Goal: Navigation & Orientation: Find specific page/section

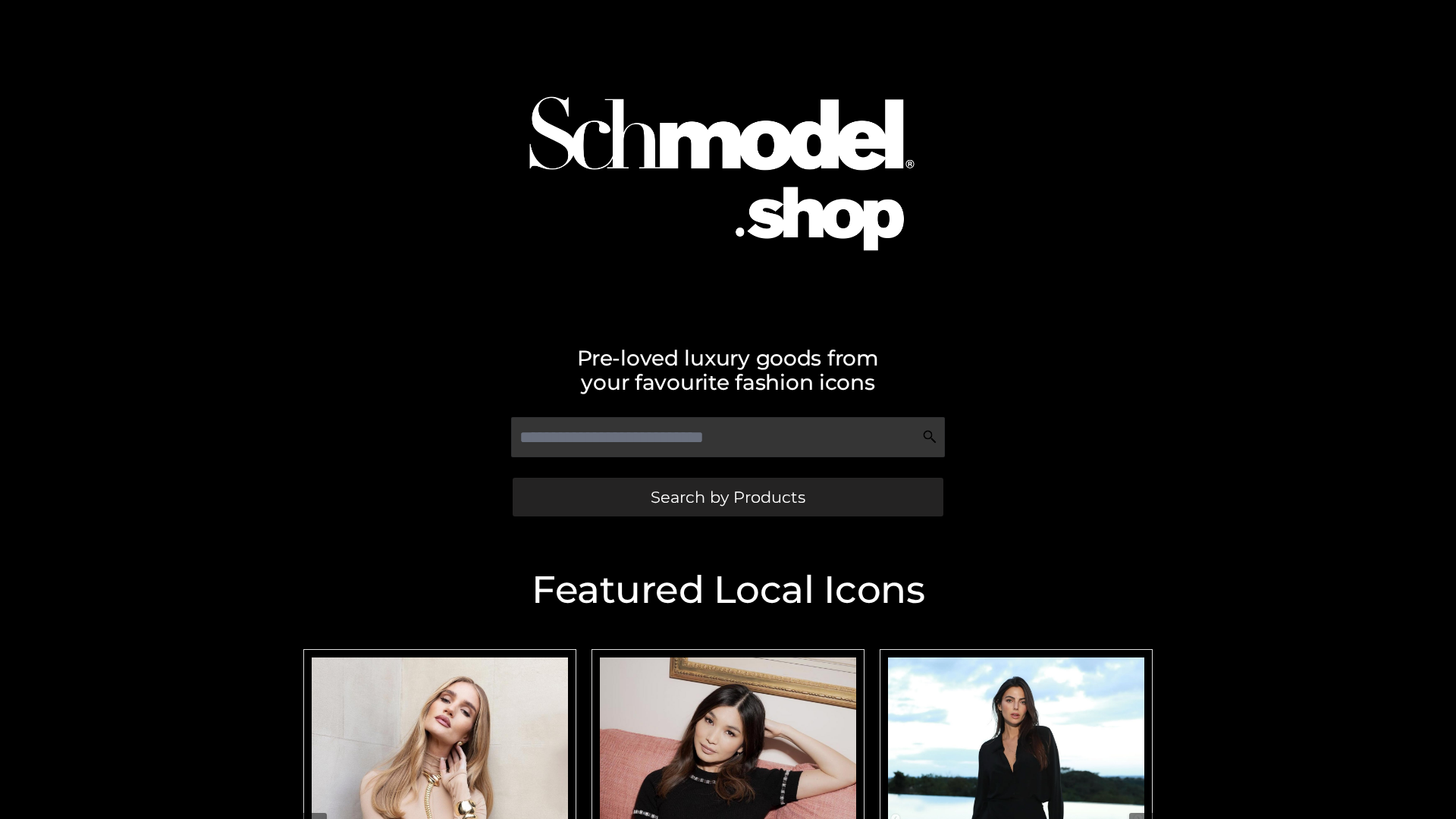
click at [727, 497] on span "Search by Products" at bounding box center [728, 497] width 155 height 16
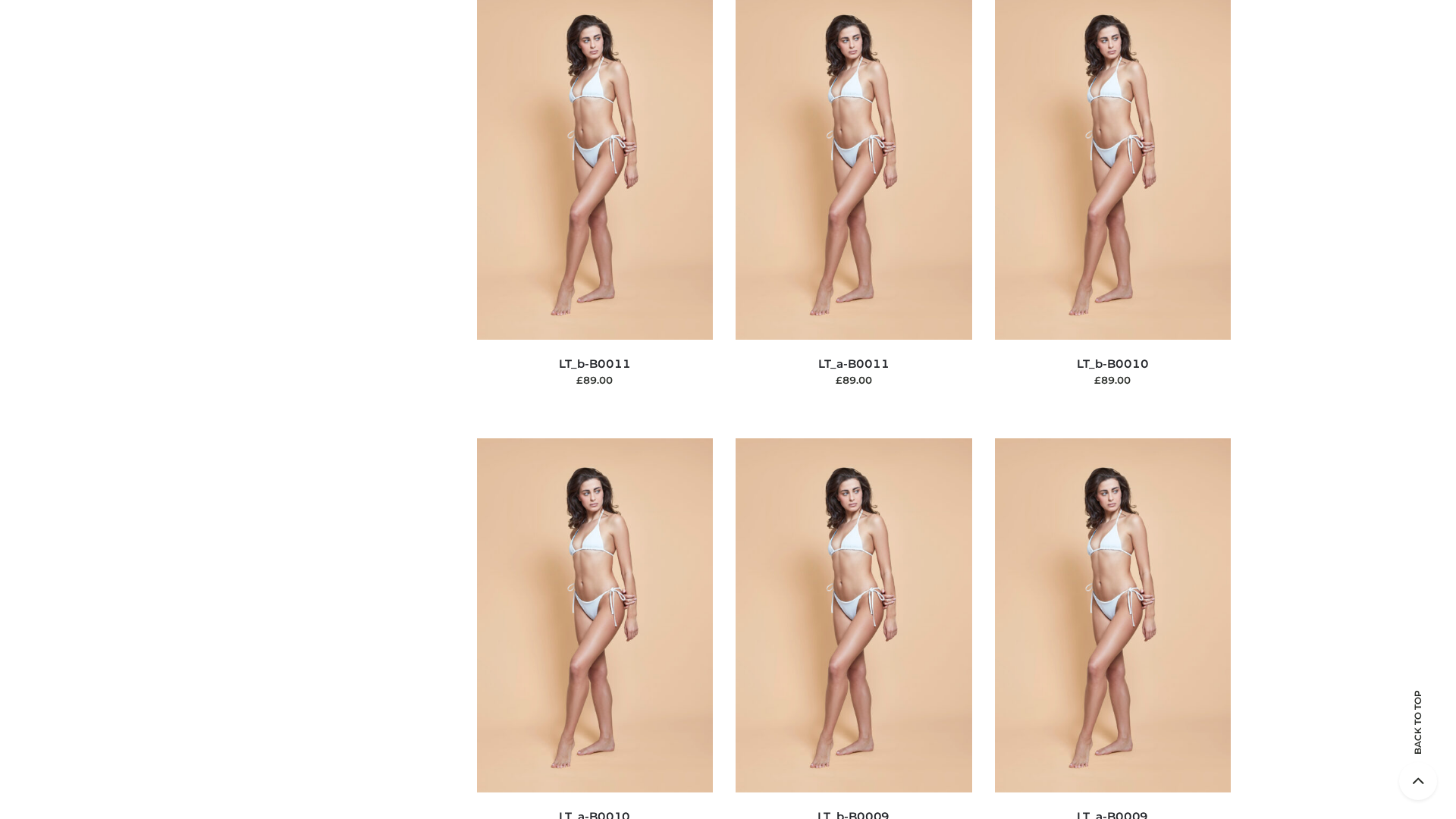
scroll to position [6813, 0]
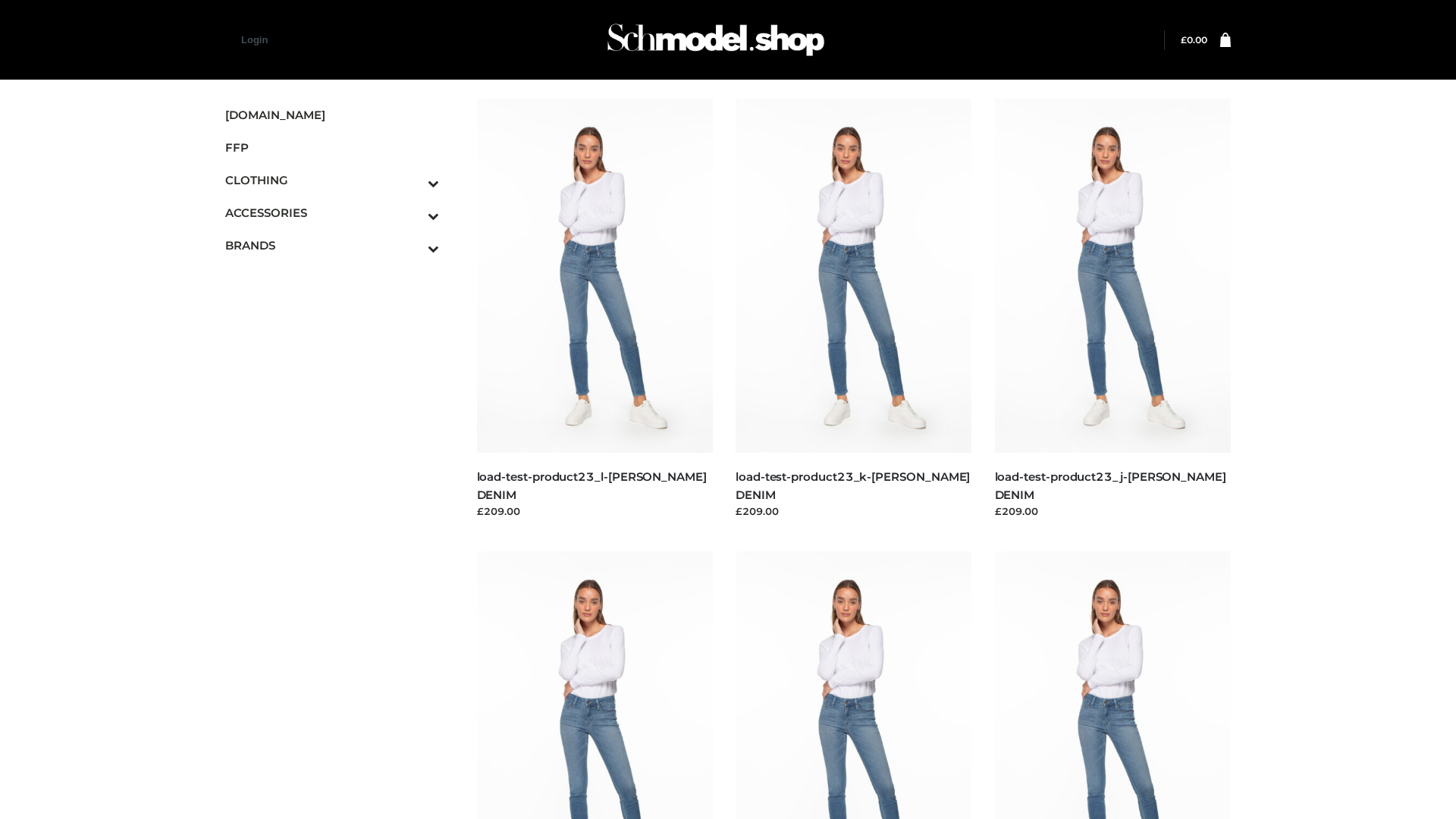
scroll to position [1331, 0]
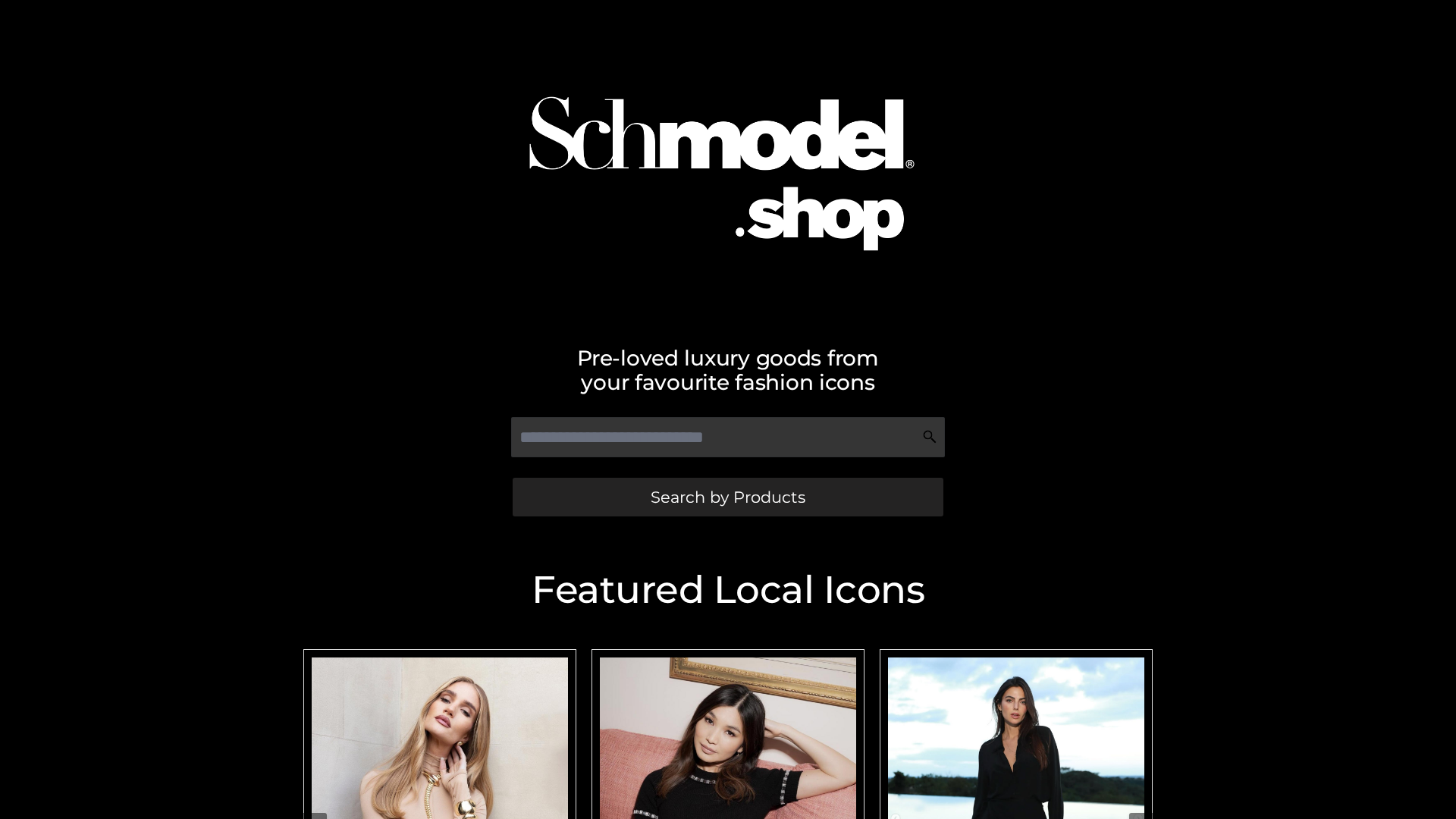
click at [727, 497] on span "Search by Products" at bounding box center [728, 497] width 155 height 16
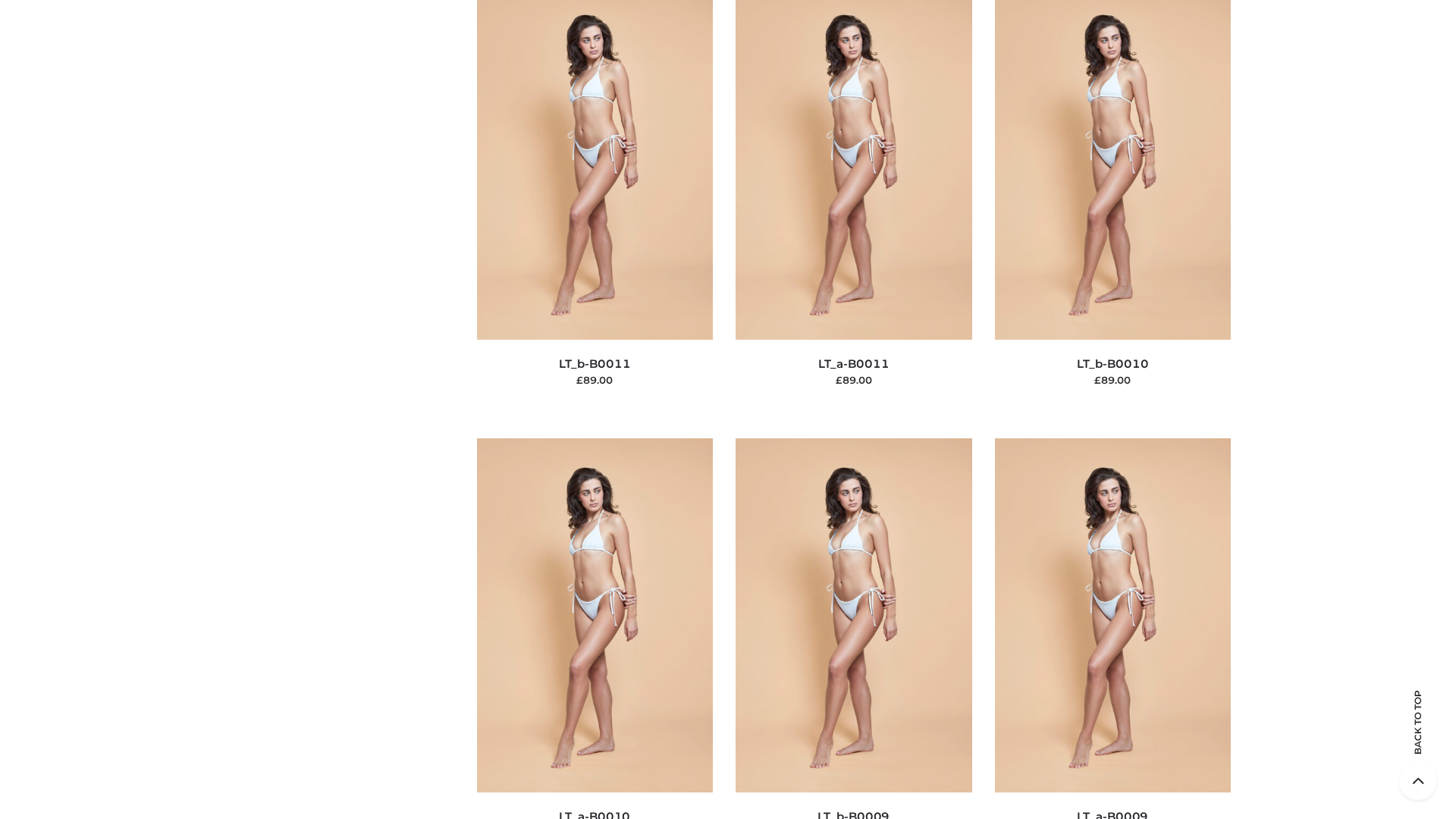
scroll to position [6813, 0]
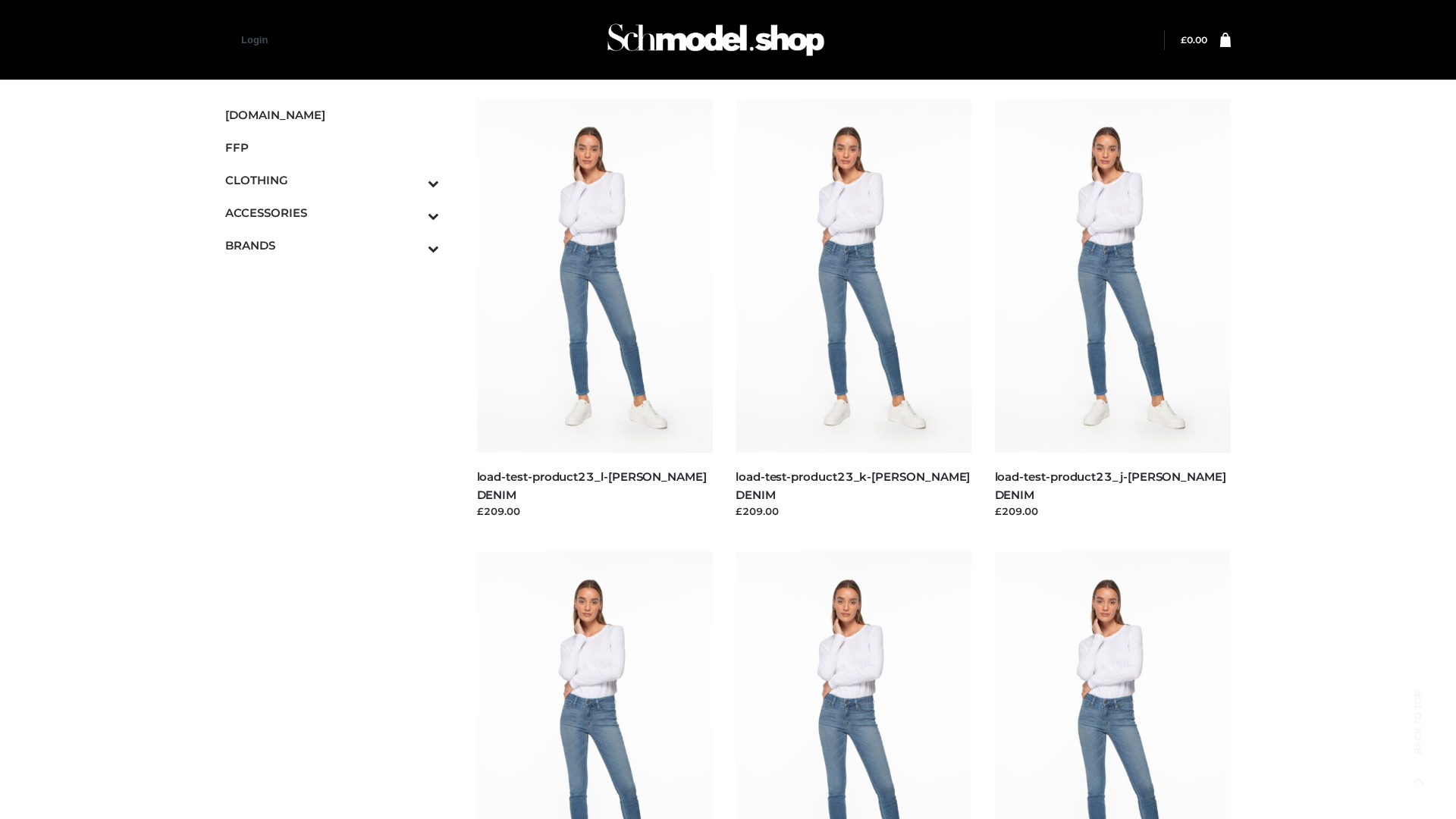
scroll to position [1331, 0]
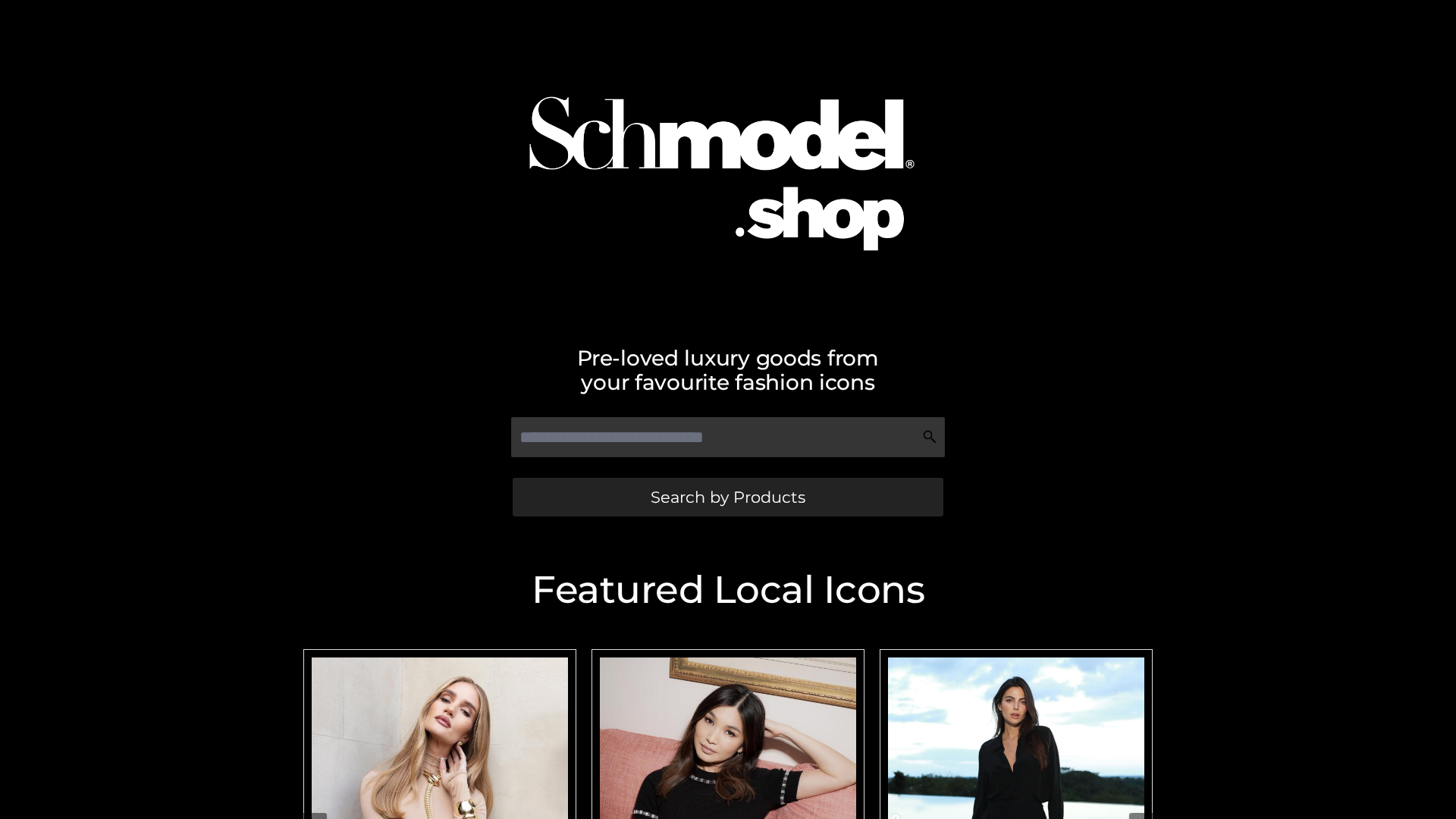
click at [727, 497] on span "Search by Products" at bounding box center [728, 497] width 155 height 16
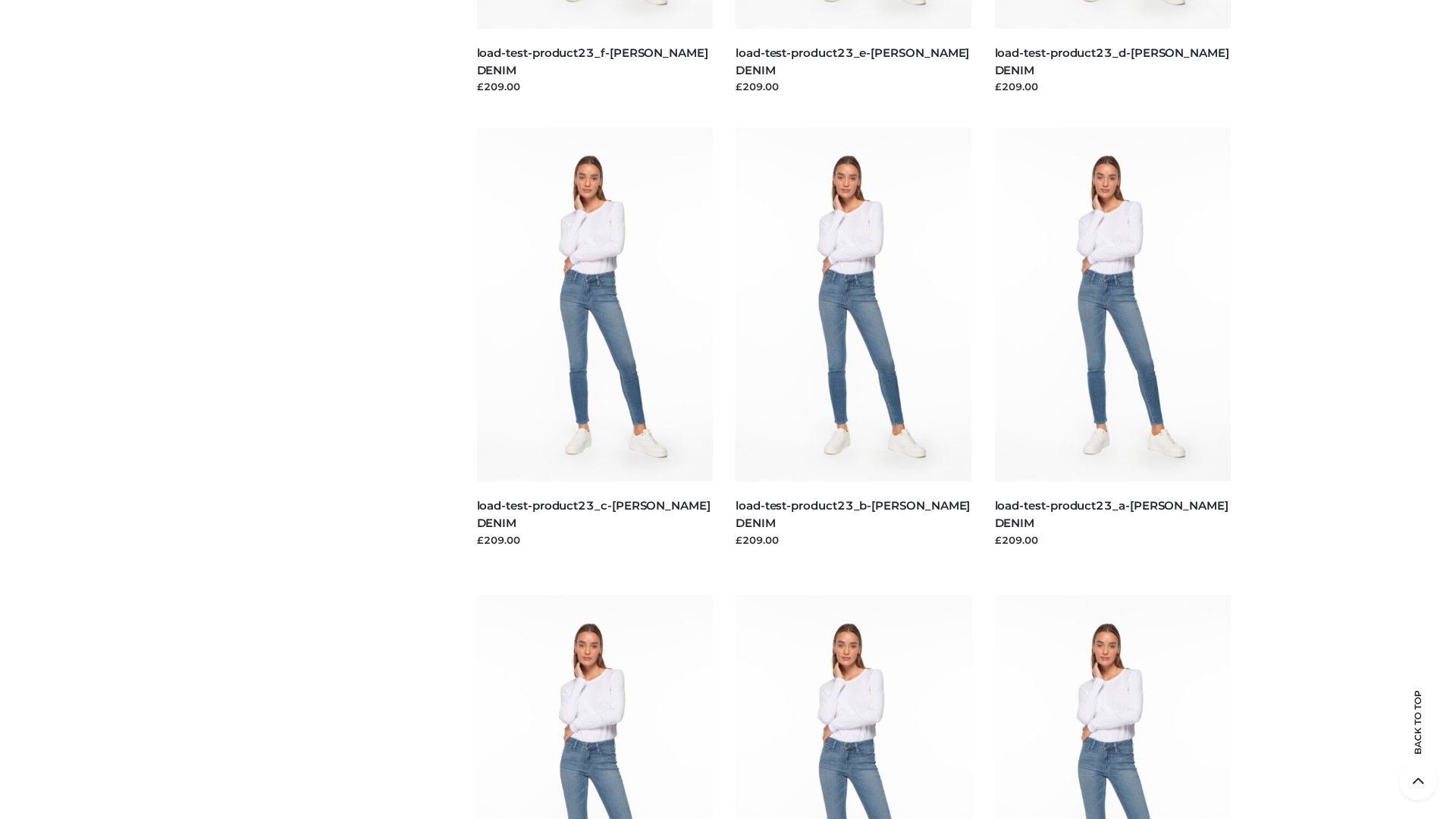
scroll to position [3158, 0]
